Goal: Transaction & Acquisition: Purchase product/service

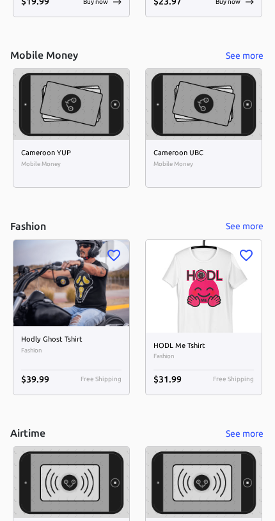
scroll to position [5808, 0]
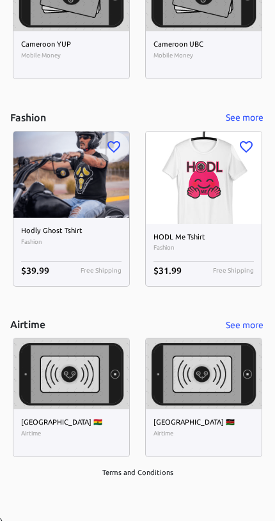
click at [184, 232] on h6 "HODL Me Tshirt" at bounding box center [203, 237] width 100 height 11
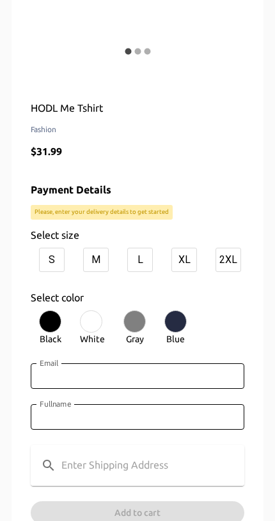
scroll to position [158, 0]
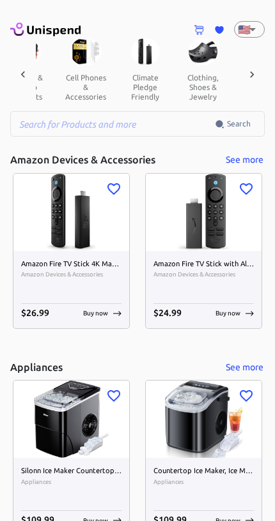
click at [59, 135] on input "text" at bounding box center [112, 124] width 204 height 26
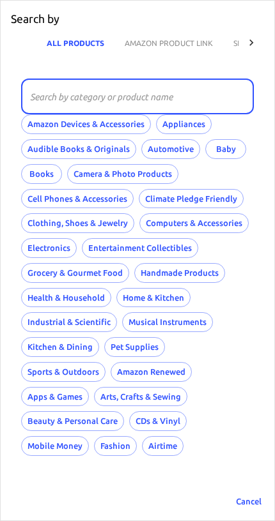
scroll to position [0, 520]
click at [155, 47] on button "AMAZON PRODUCT LINK" at bounding box center [168, 42] width 109 height 31
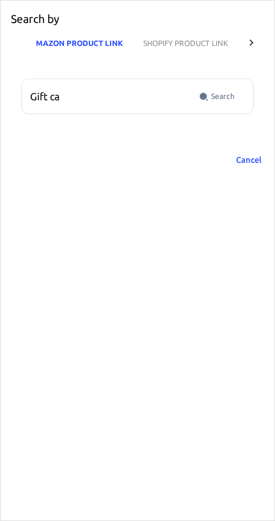
scroll to position [0, 93]
click at [77, 91] on input "Gift ca" at bounding box center [107, 97] width 172 height 36
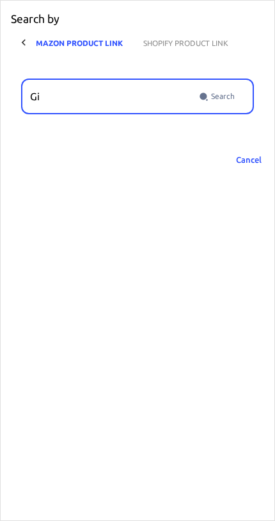
type input "G"
click at [245, 157] on button "Cancel" at bounding box center [248, 160] width 41 height 20
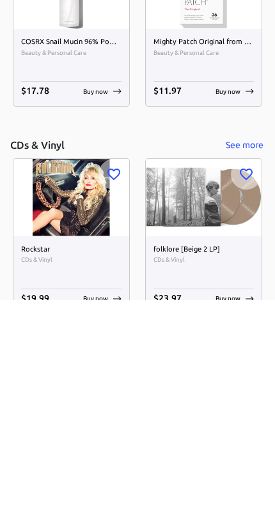
scroll to position [5811, 0]
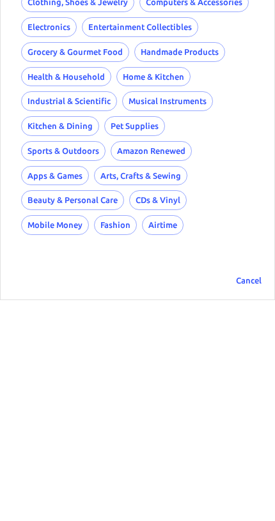
scroll to position [126, 0]
click at [89, 387] on button "Apps & Games" at bounding box center [55, 397] width 68 height 20
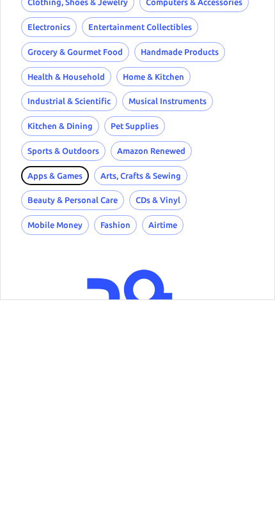
scroll to position [348, 0]
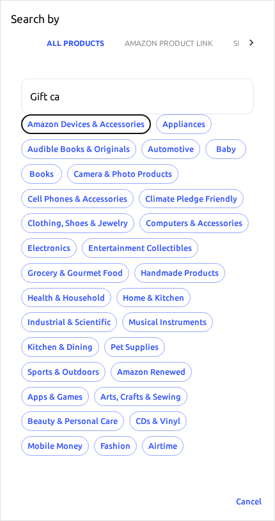
click at [49, 118] on button "Amazon Devices & Accessories" at bounding box center [86, 124] width 130 height 20
